Goal: Transaction & Acquisition: Purchase product/service

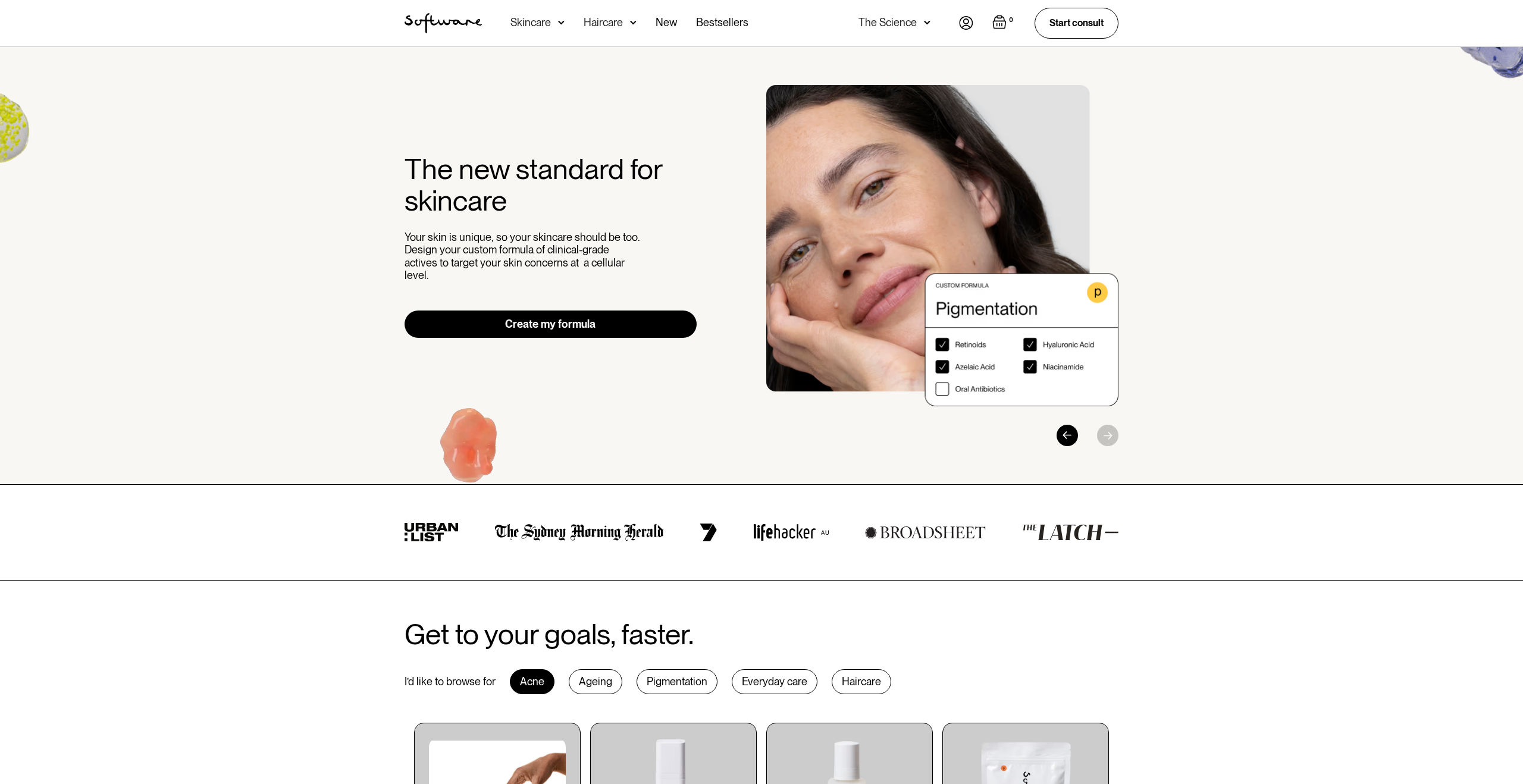
click at [543, 18] on div "Skincare" at bounding box center [530, 22] width 40 height 12
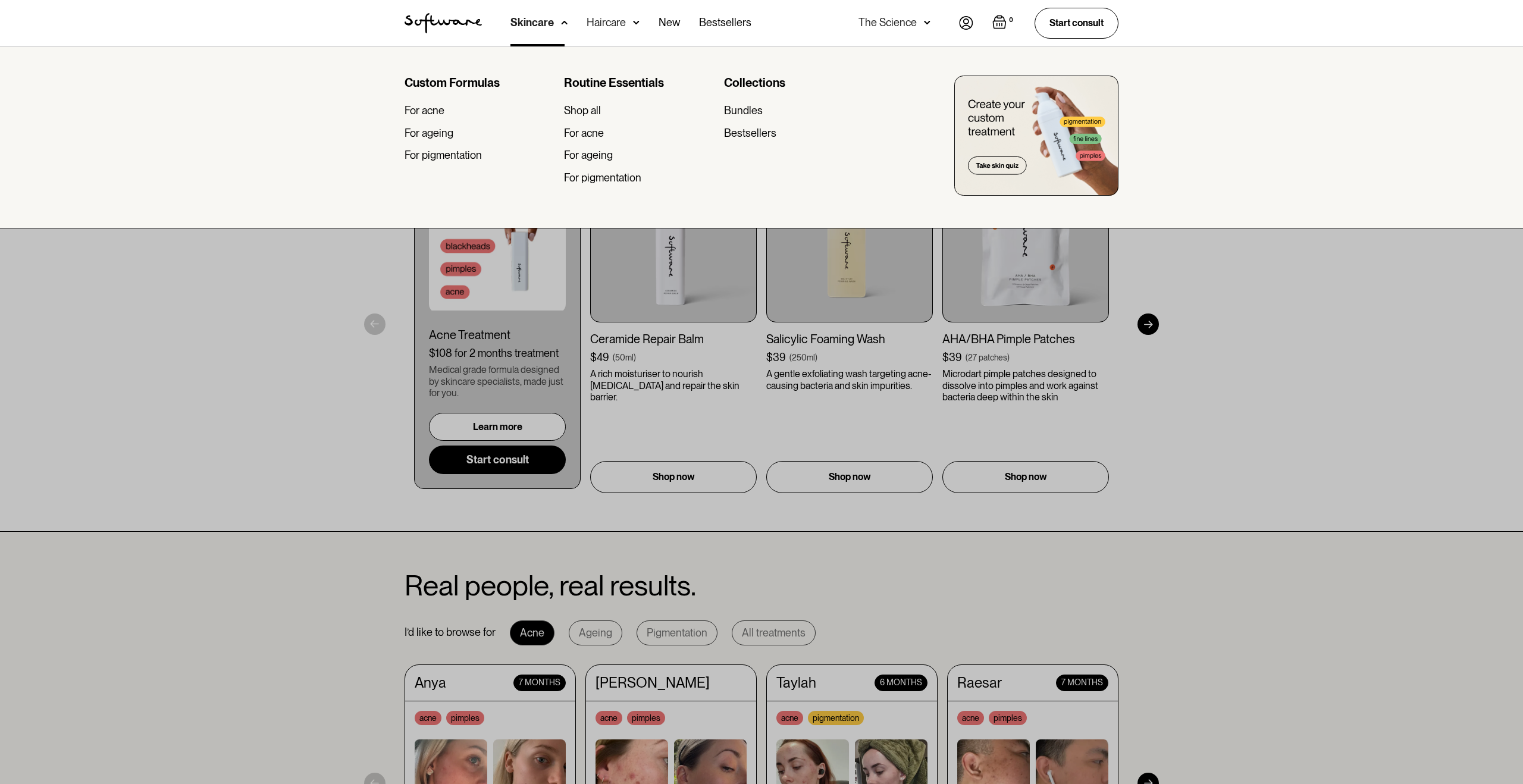
scroll to position [610, 0]
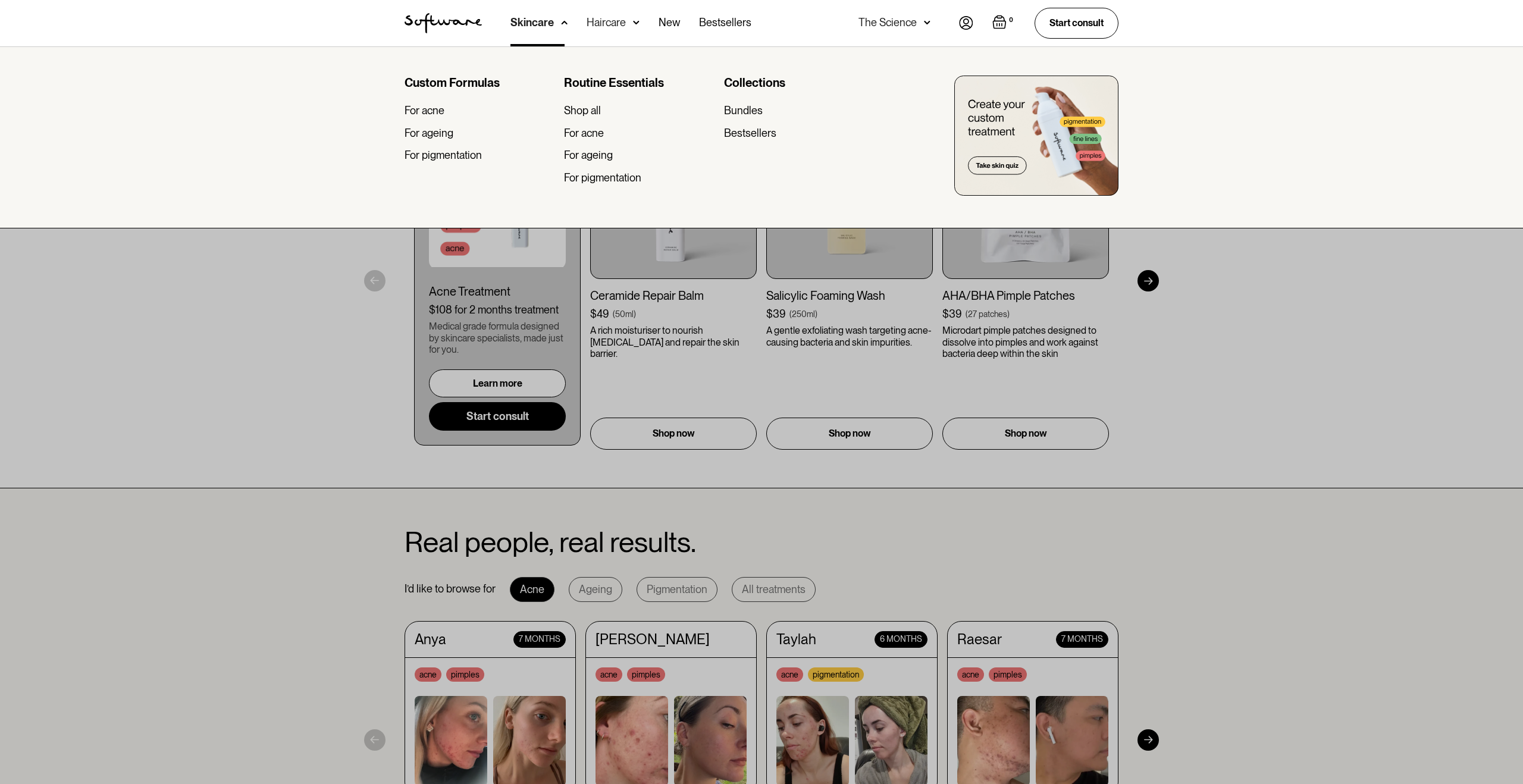
click at [256, 483] on div at bounding box center [761, 438] width 1523 height 784
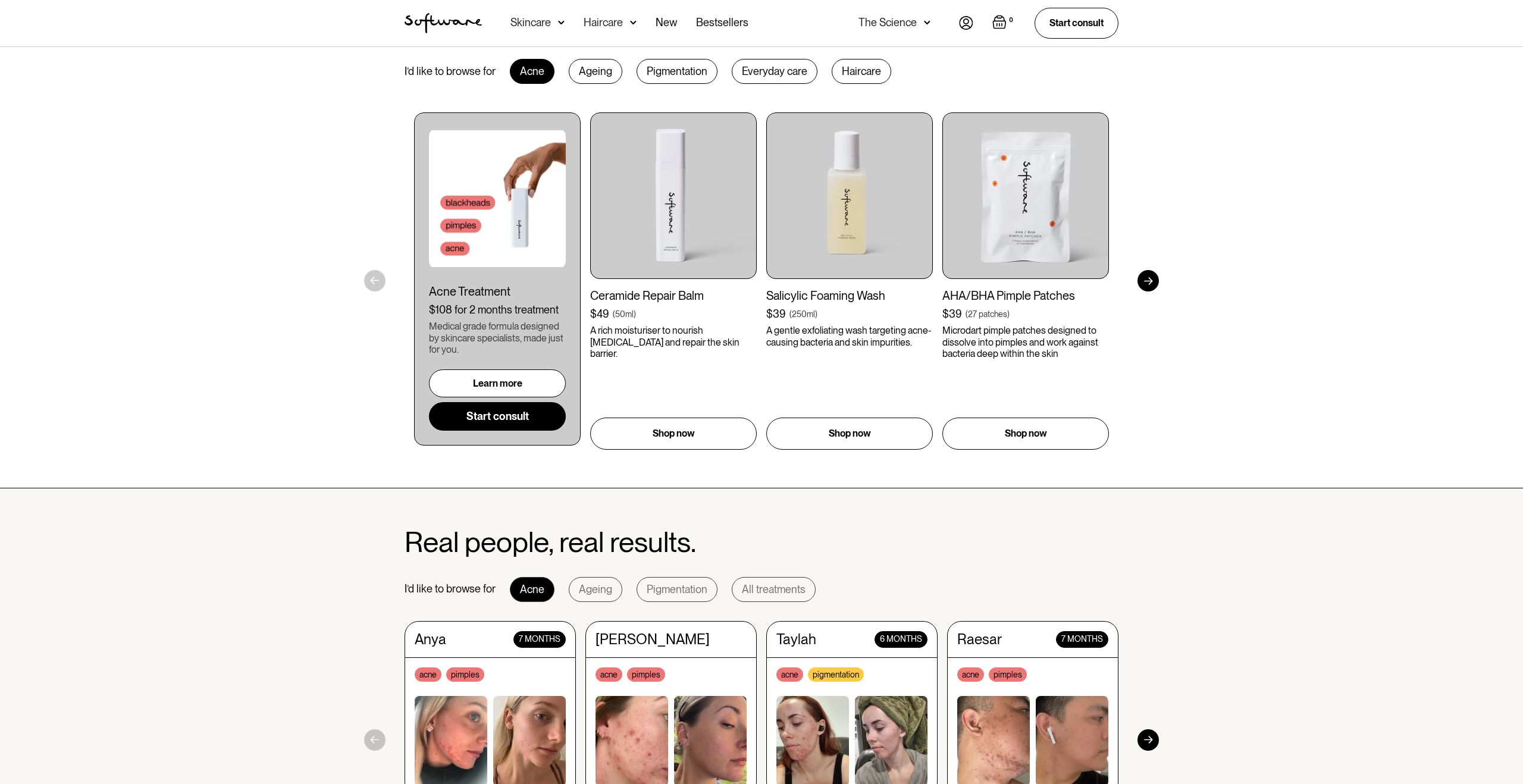
click at [533, 27] on div "Skincare" at bounding box center [530, 22] width 40 height 12
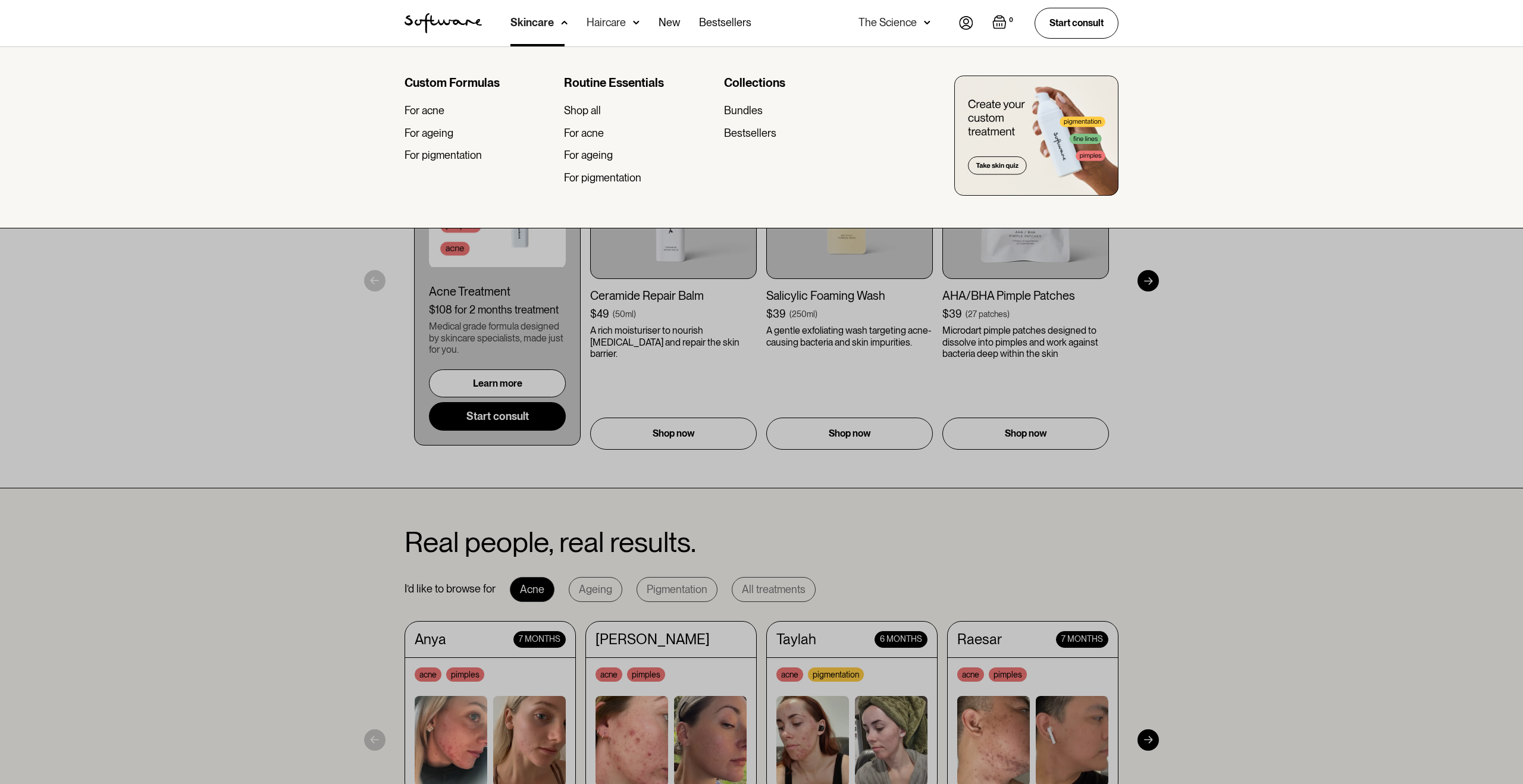
click at [554, 20] on div "Haircare" at bounding box center [532, 22] width 43 height 12
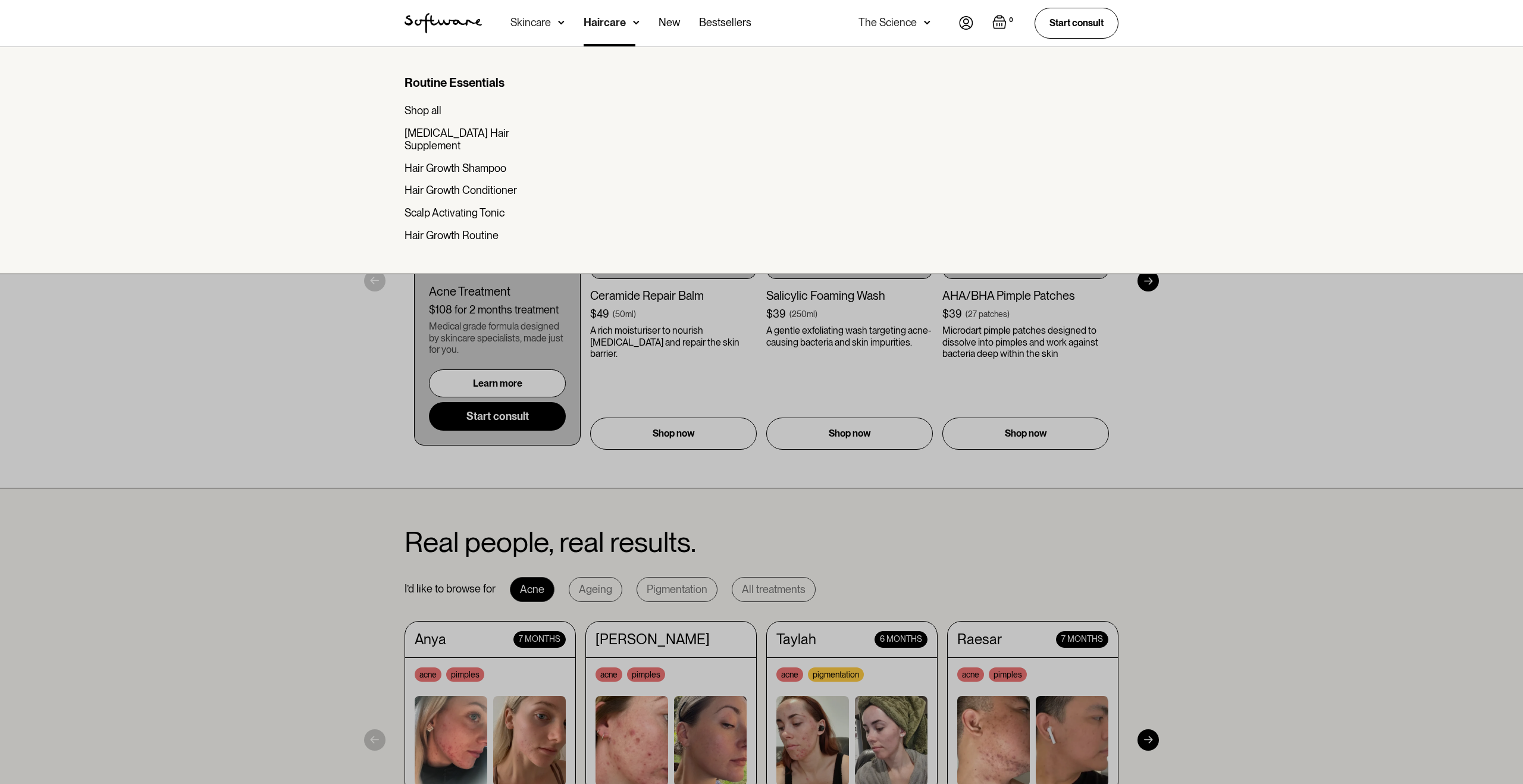
click at [552, 17] on div "Skincare" at bounding box center [537, 23] width 54 height 46
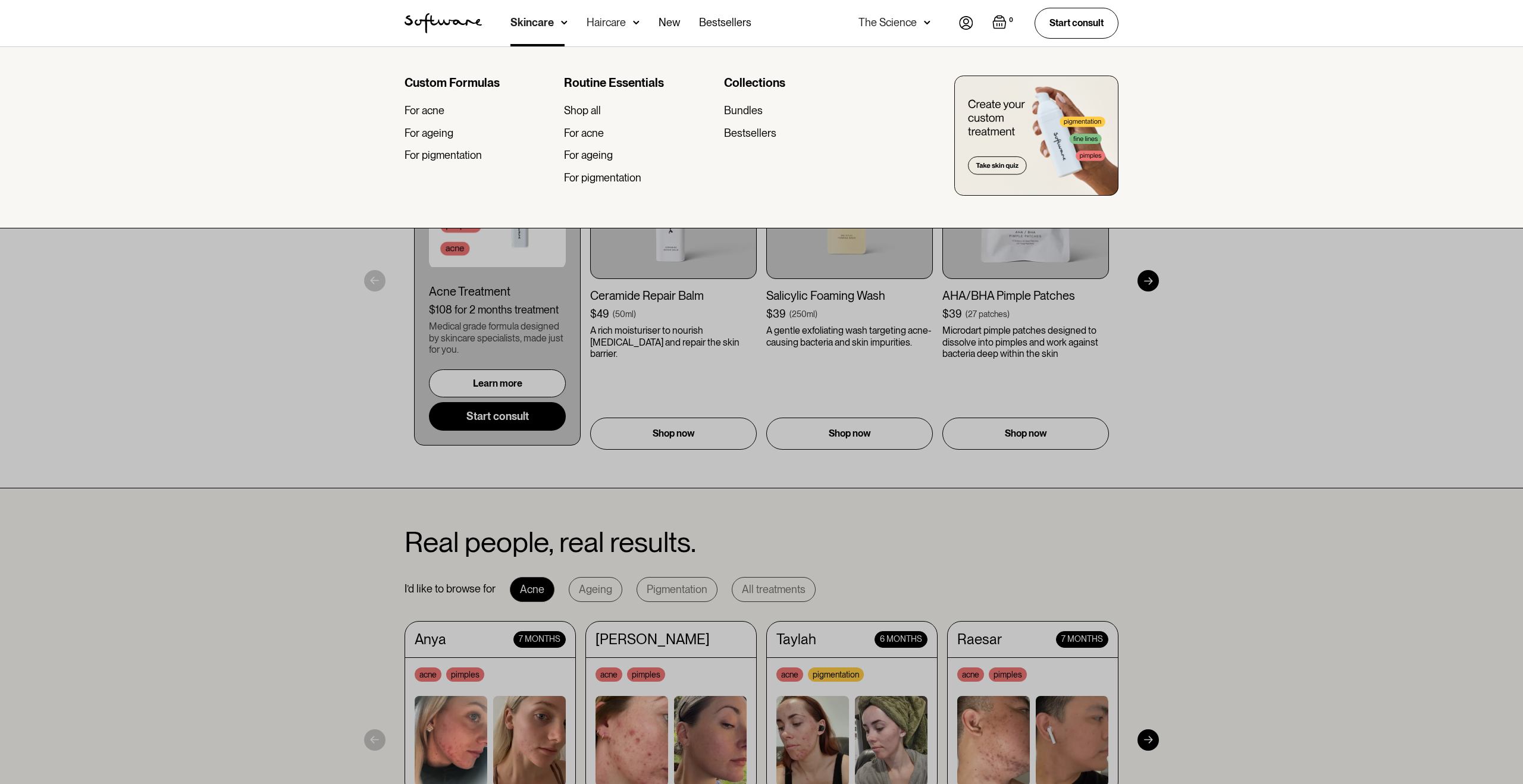
click at [447, 77] on div "Custom Formulas" at bounding box center [479, 83] width 150 height 14
click at [423, 111] on div "For acne" at bounding box center [424, 110] width 39 height 13
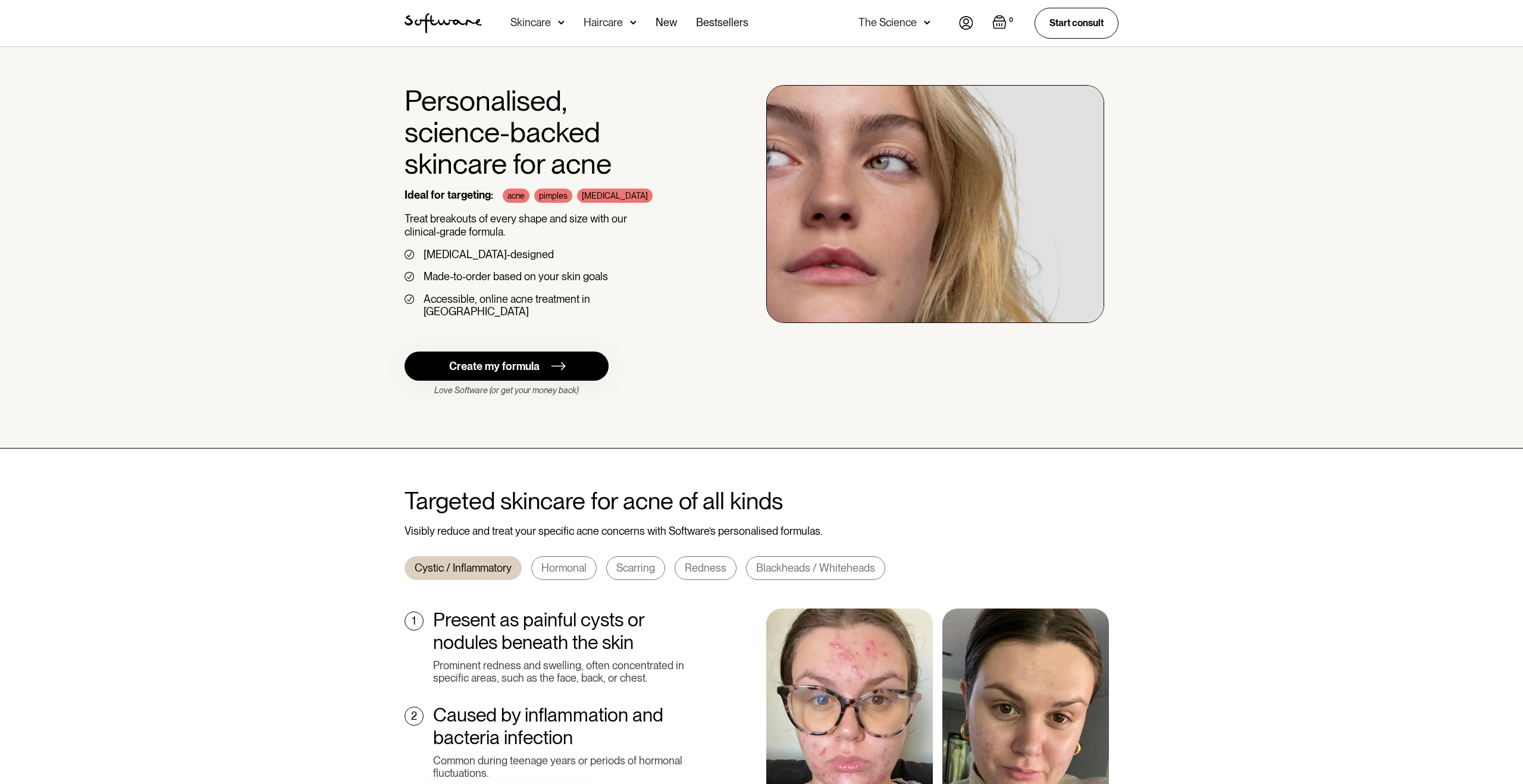
click at [551, 25] on div "Skincare" at bounding box center [537, 23] width 54 height 46
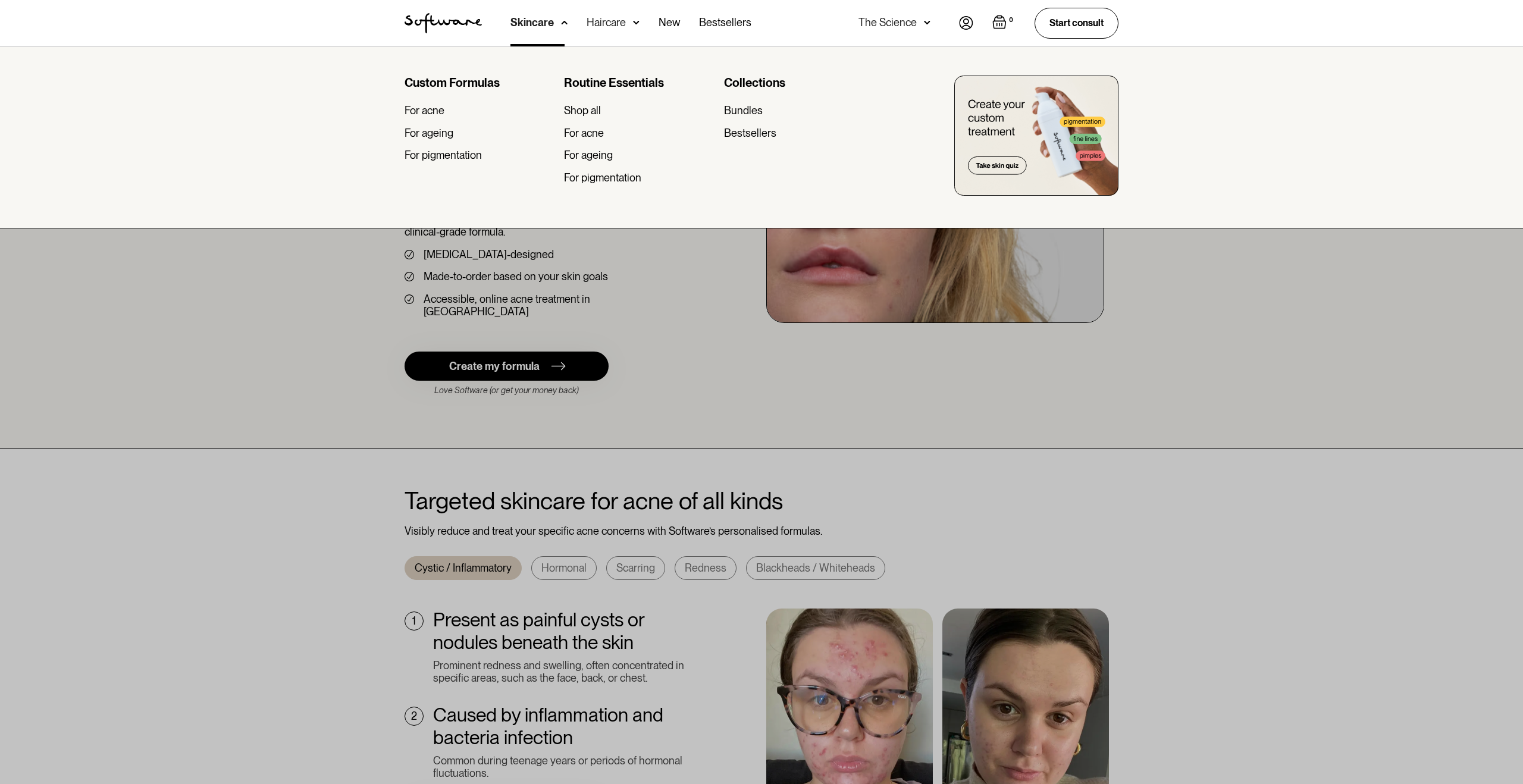
click at [573, 117] on div "Routine Essentials Shop all For acne For ageing For pigmentation" at bounding box center [639, 135] width 150 height 118
click at [586, 108] on div "Shop all" at bounding box center [582, 110] width 37 height 13
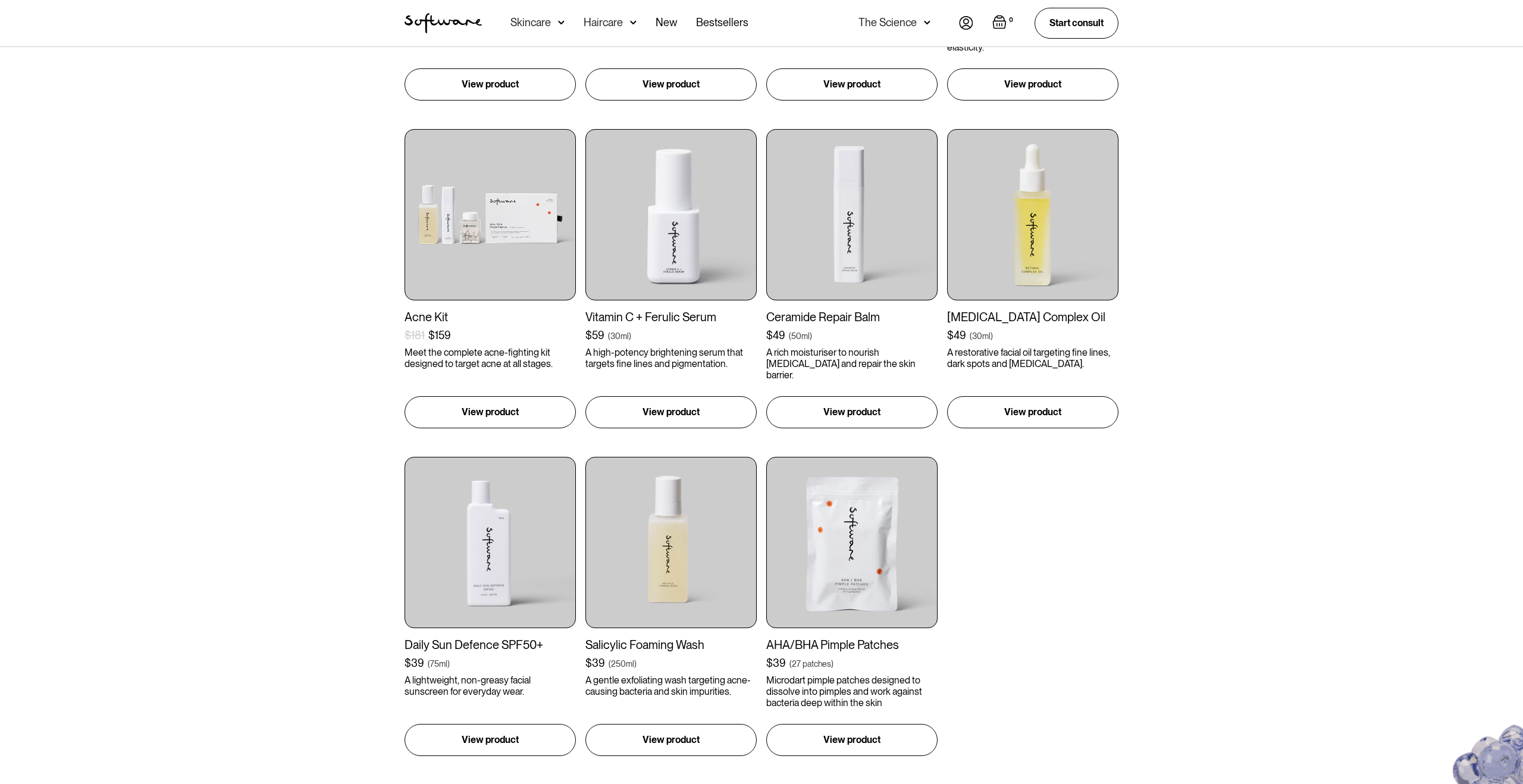
scroll to position [1159, 0]
